Goal: Information Seeking & Learning: Learn about a topic

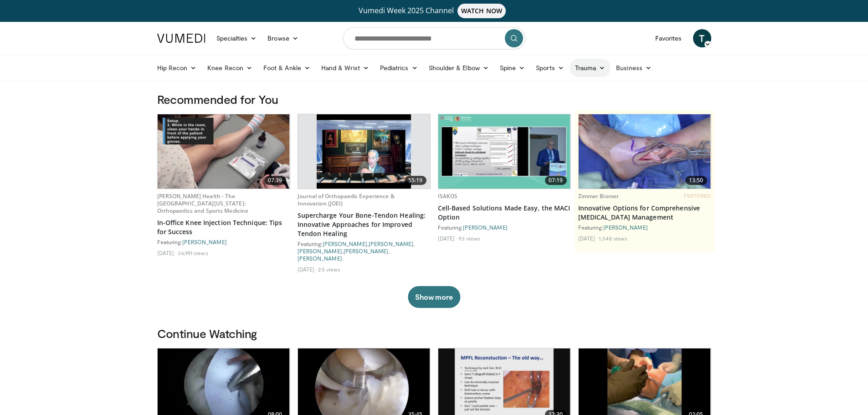
click at [579, 66] on link "Trauma" at bounding box center [590, 68] width 41 height 18
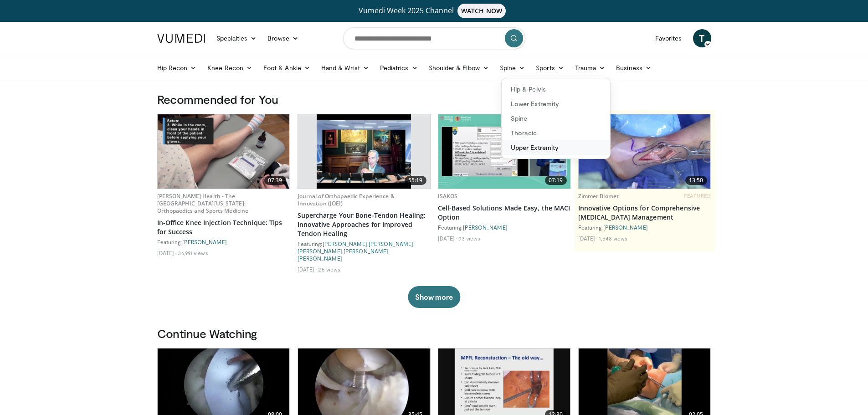
click at [526, 143] on link "Upper Extremity" at bounding box center [556, 147] width 108 height 15
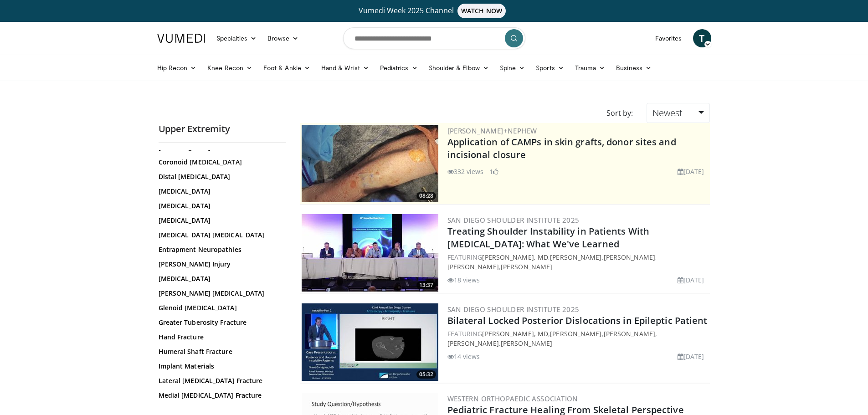
scroll to position [228, 0]
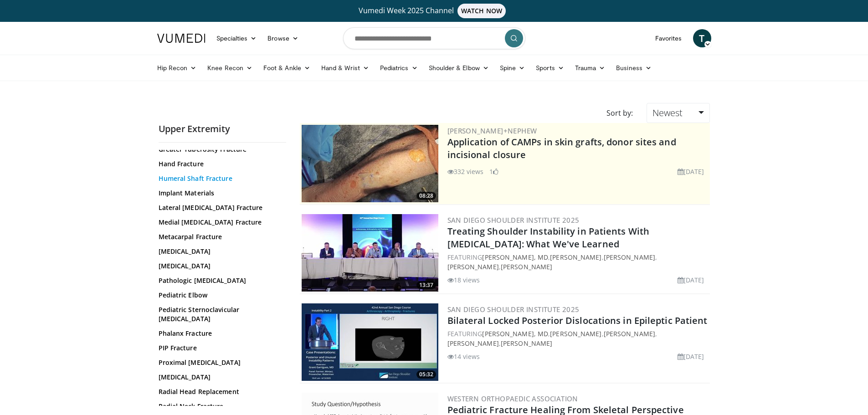
click at [220, 180] on link "Humeral Shaft Fracture" at bounding box center [220, 178] width 123 height 9
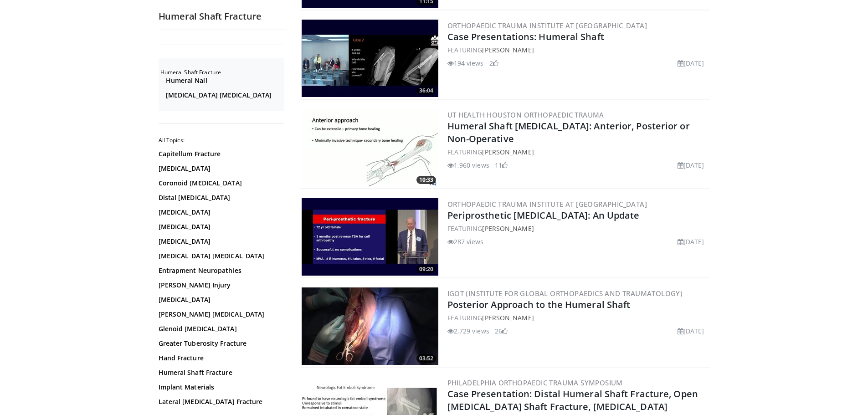
scroll to position [684, 0]
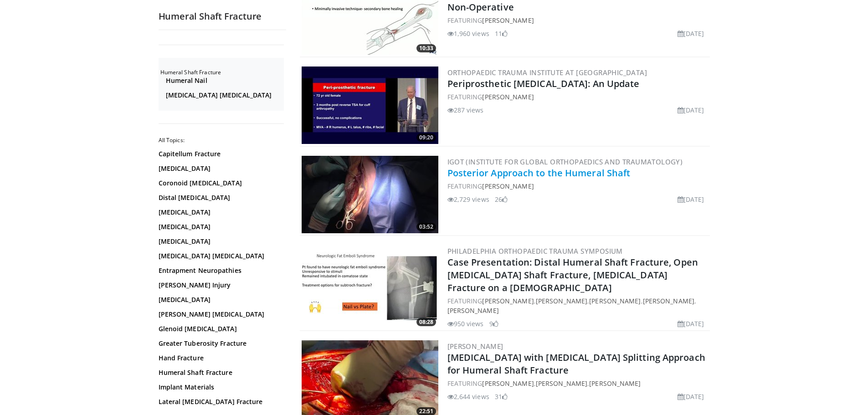
click at [523, 170] on link "Posterior Approach to the Humeral Shaft" at bounding box center [539, 173] width 183 height 12
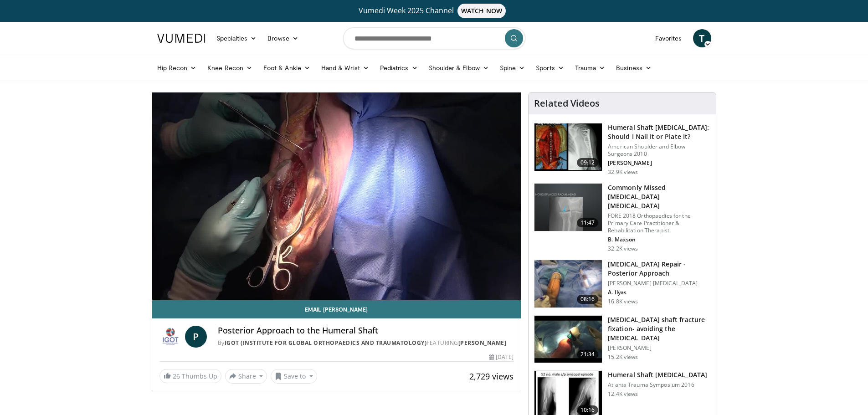
click at [186, 279] on div "10 seconds Tap to unmute" at bounding box center [336, 196] width 369 height 207
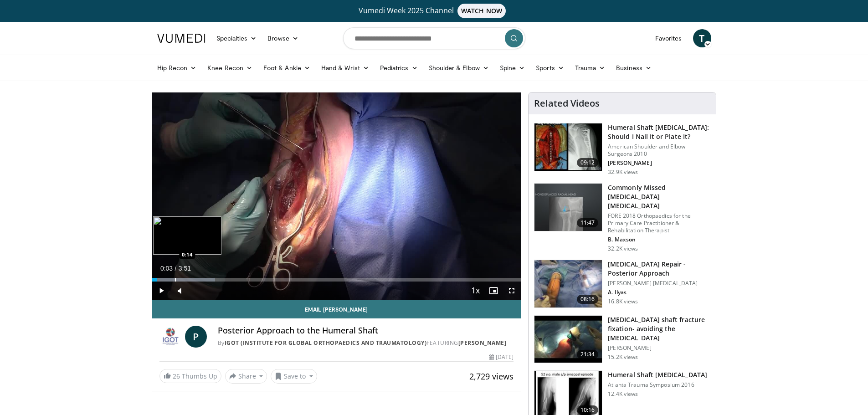
click at [173, 280] on div "Loaded : 17.13% 0:03 0:14" at bounding box center [336, 280] width 369 height 4
click at [160, 289] on span "Video Player" at bounding box center [161, 291] width 18 height 18
click at [166, 281] on div "Progress Bar" at bounding box center [166, 280] width 1 height 4
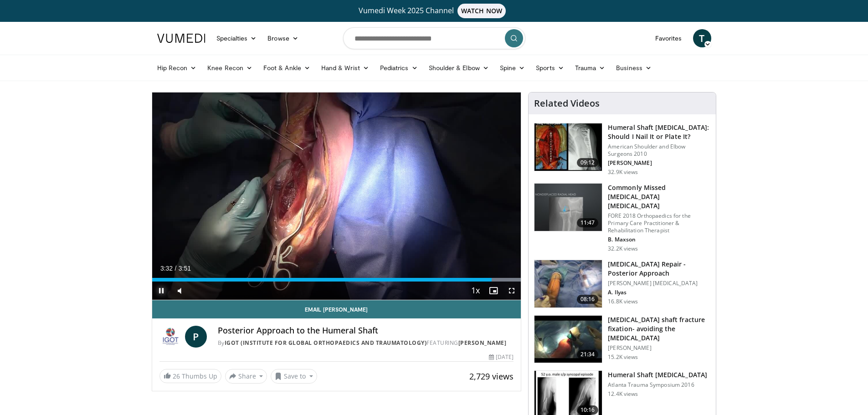
click at [159, 289] on span "Video Player" at bounding box center [161, 291] width 18 height 18
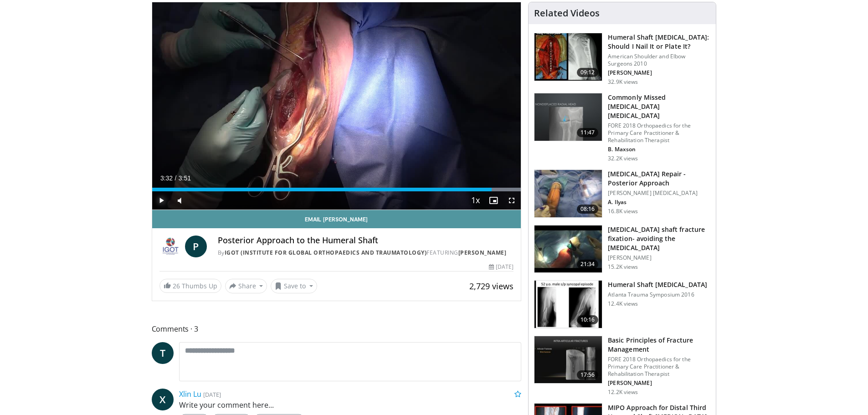
scroll to position [91, 0]
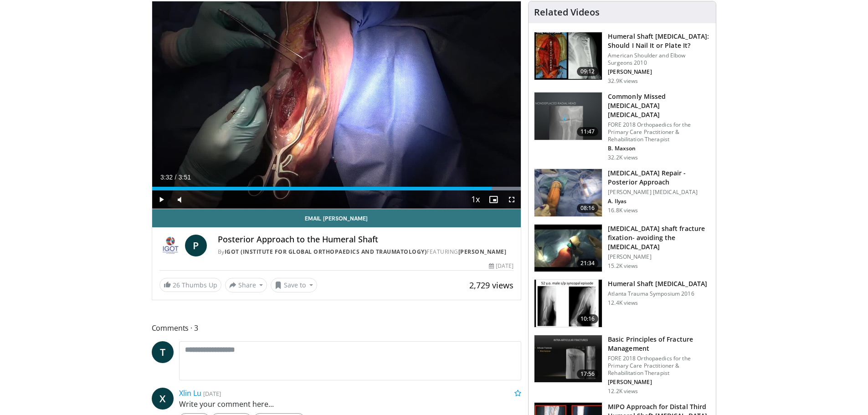
click at [568, 183] on img at bounding box center [568, 192] width 67 height 47
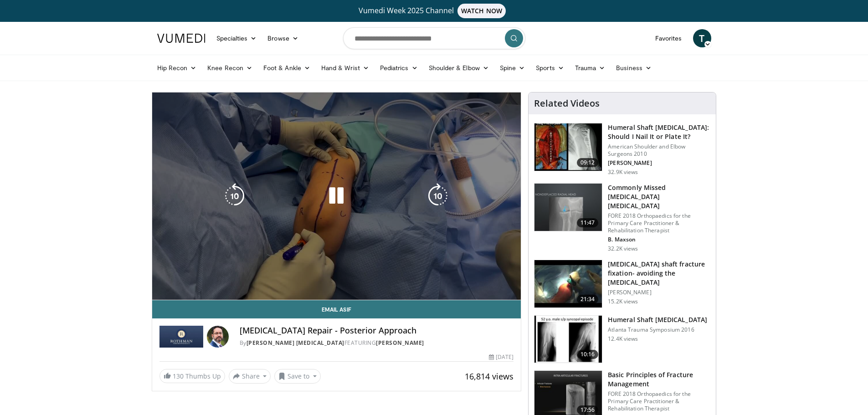
click at [173, 296] on div "Loaded : 8.05% 0:02 0:31" at bounding box center [336, 298] width 369 height 4
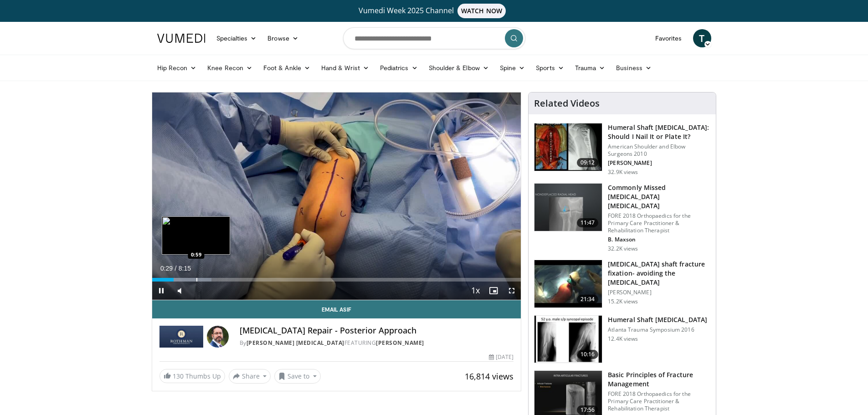
click at [196, 279] on div "Progress Bar" at bounding box center [196, 280] width 1 height 4
click at [210, 279] on div "Progress Bar" at bounding box center [210, 280] width 1 height 4
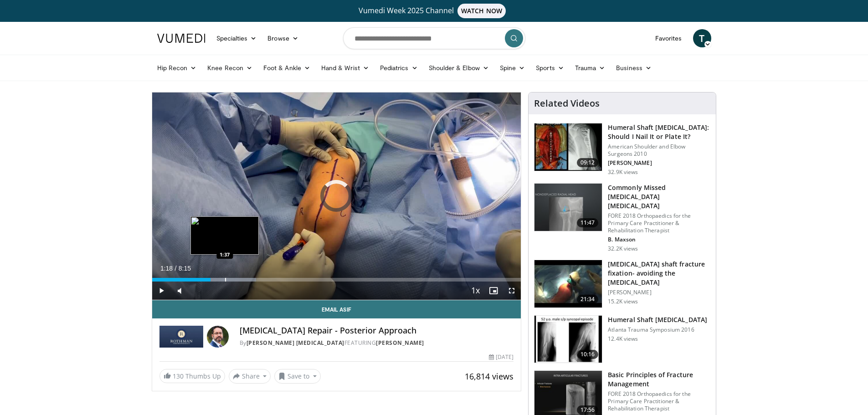
click at [225, 279] on div "Progress Bar" at bounding box center [225, 280] width 1 height 4
click at [238, 281] on div "Progress Bar" at bounding box center [238, 280] width 1 height 4
click at [231, 280] on div "Progress Bar" at bounding box center [231, 280] width 1 height 4
click at [228, 280] on div "Progress Bar" at bounding box center [228, 280] width 1 height 4
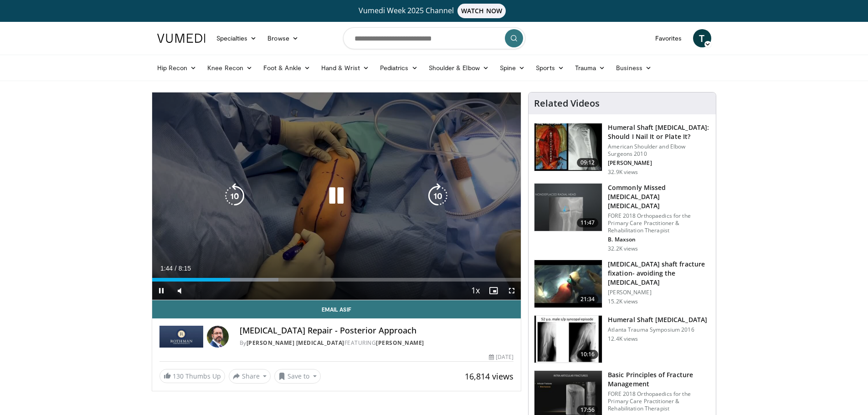
click at [329, 196] on icon "Video Player" at bounding box center [337, 196] width 26 height 26
click at [333, 197] on icon "Video Player" at bounding box center [337, 196] width 26 height 26
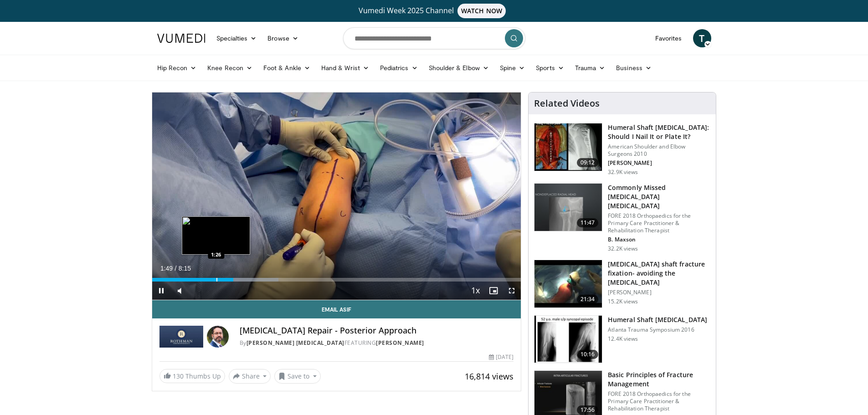
click at [215, 280] on div "1:49" at bounding box center [192, 280] width 81 height 4
click at [225, 281] on div "Progress Bar" at bounding box center [225, 280] width 1 height 4
click at [232, 280] on div "Progress Bar" at bounding box center [232, 280] width 1 height 4
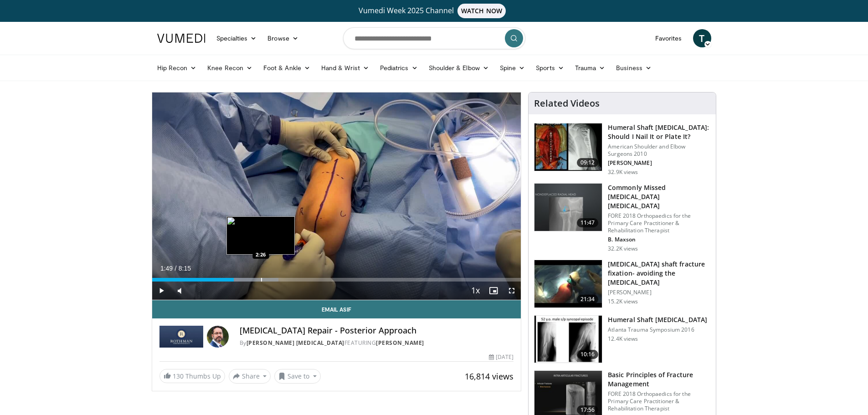
click at [261, 280] on div "Progress Bar" at bounding box center [261, 280] width 1 height 4
click at [277, 281] on div "Progress Bar" at bounding box center [277, 280] width 1 height 4
click at [299, 282] on div "Current Time 2:48 / Duration 8:15 Pause Skip Backward Skip Forward Mute Loaded …" at bounding box center [336, 291] width 369 height 18
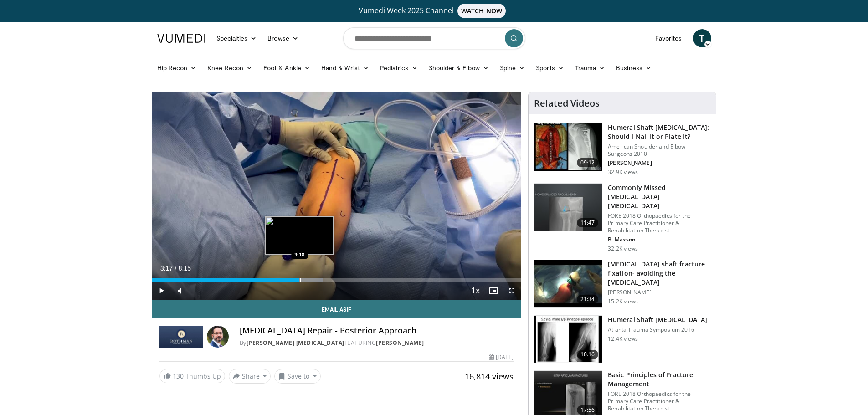
click at [300, 281] on div "Progress Bar" at bounding box center [300, 280] width 1 height 4
click at [320, 280] on div "Progress Bar" at bounding box center [320, 280] width 1 height 4
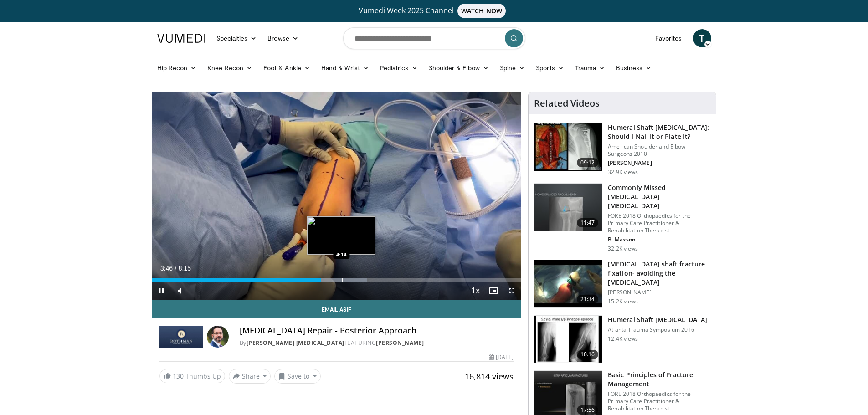
click at [342, 280] on div "Progress Bar" at bounding box center [342, 280] width 1 height 4
click at [366, 281] on div "Progress Bar" at bounding box center [366, 280] width 1 height 4
click at [362, 280] on div "Progress Bar" at bounding box center [362, 280] width 1 height 4
click at [354, 281] on div "Progress Bar" at bounding box center [354, 280] width 1 height 4
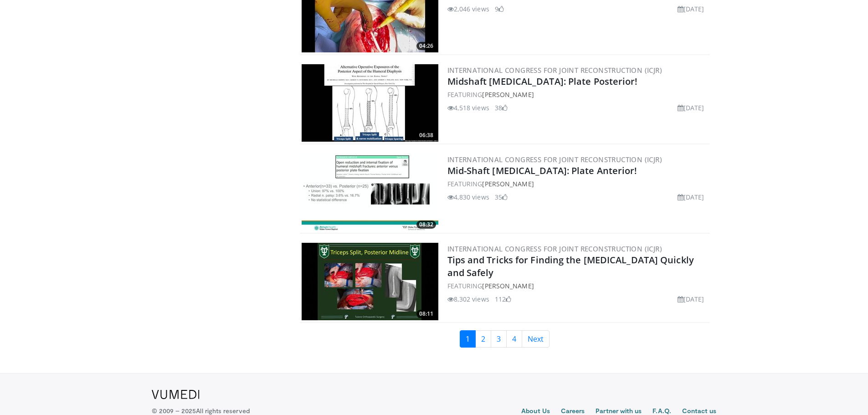
scroll to position [2075, 0]
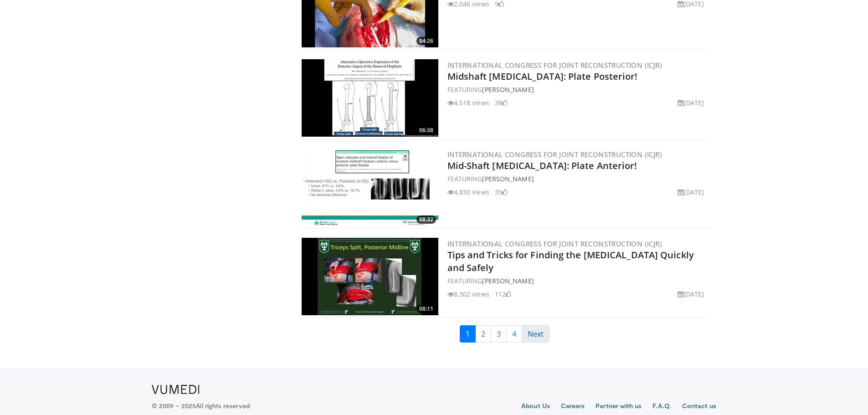
click at [540, 325] on link "Next" at bounding box center [536, 333] width 28 height 17
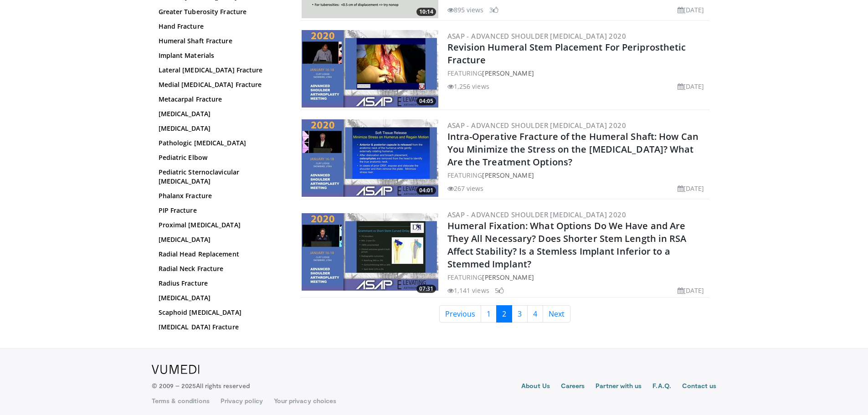
scroll to position [2066, 0]
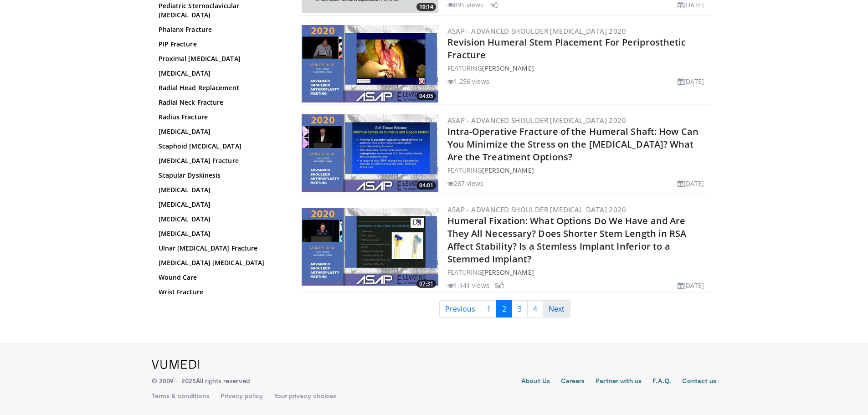
click at [568, 312] on link "Next" at bounding box center [557, 308] width 28 height 17
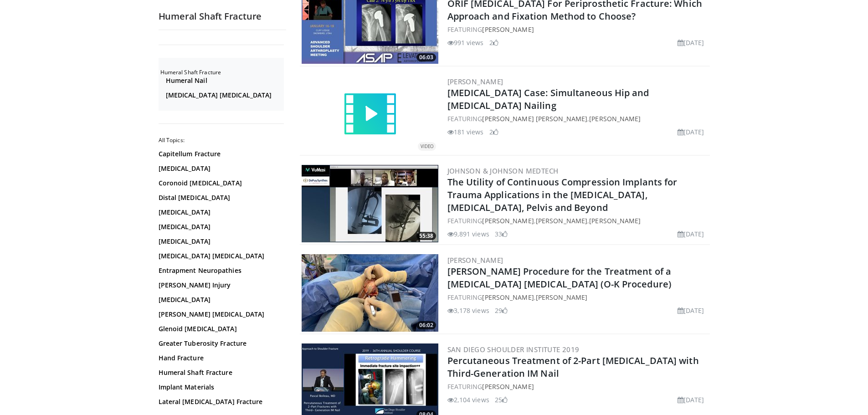
scroll to position [137, 0]
